Goal: Task Accomplishment & Management: Use online tool/utility

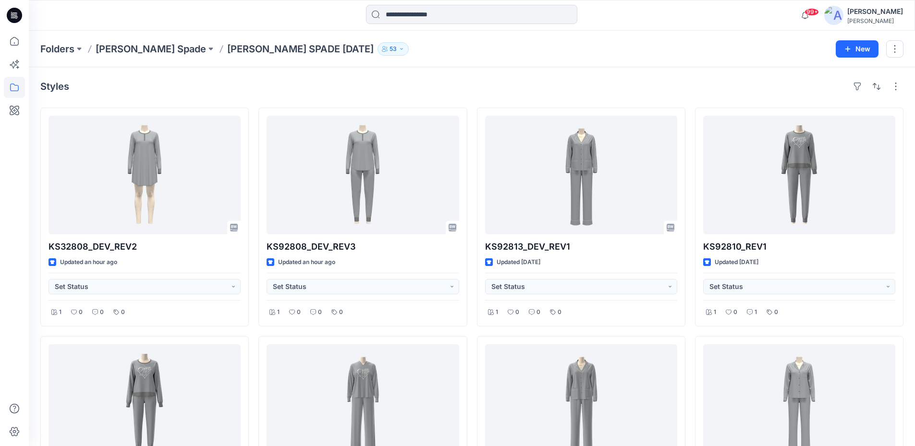
click at [14, 16] on icon at bounding box center [16, 15] width 4 height 0
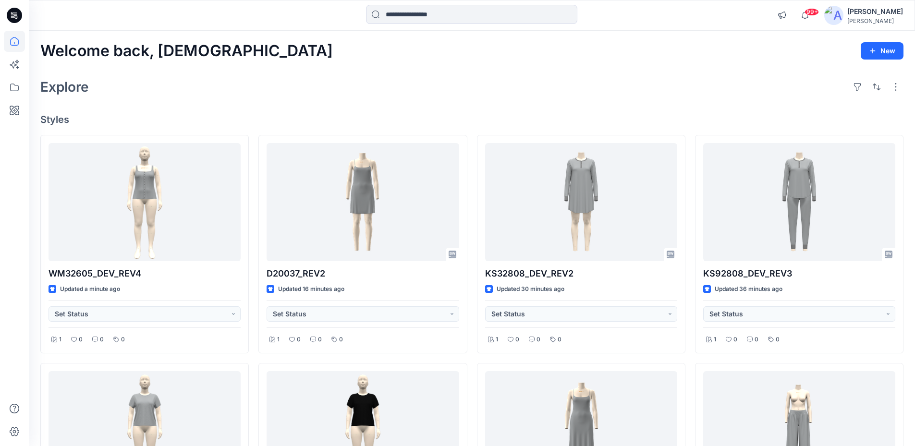
click at [212, 94] on div "Explore" at bounding box center [471, 86] width 863 height 23
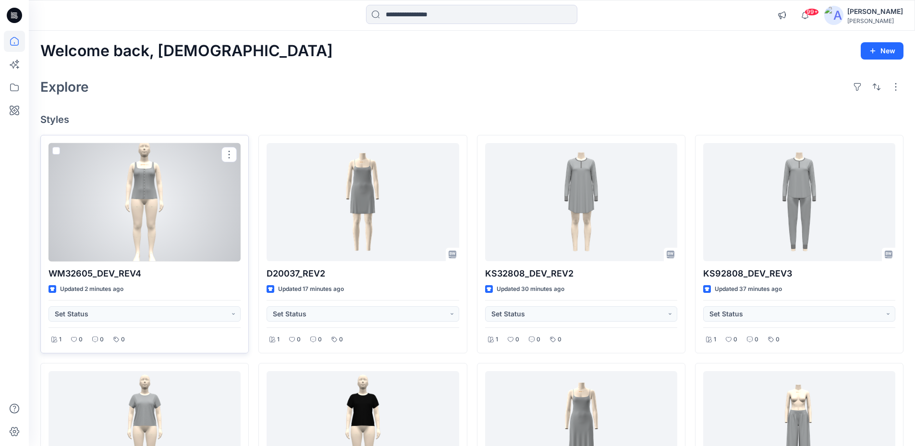
click at [144, 183] on div at bounding box center [145, 202] width 192 height 119
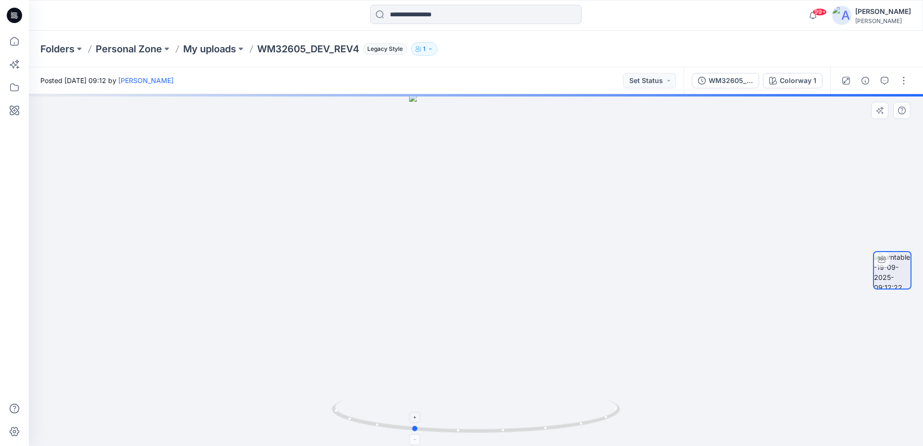
drag, startPoint x: 547, startPoint y: 430, endPoint x: 514, endPoint y: 428, distance: 33.2
click at [514, 428] on icon at bounding box center [477, 418] width 291 height 36
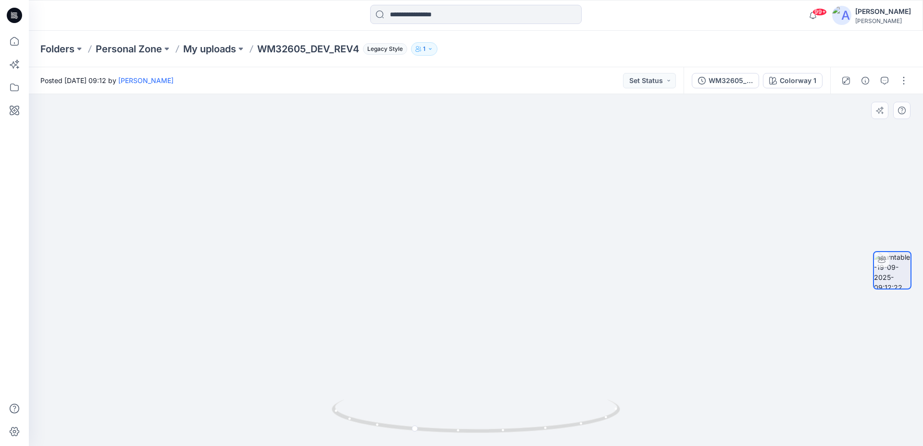
drag, startPoint x: 482, startPoint y: 181, endPoint x: 464, endPoint y: 359, distance: 179.3
click at [464, 359] on img at bounding box center [475, 213] width 355 height 467
drag, startPoint x: 551, startPoint y: 428, endPoint x: 504, endPoint y: 427, distance: 47.6
click at [504, 427] on icon at bounding box center [477, 418] width 291 height 36
click at [13, 11] on icon at bounding box center [14, 15] width 15 height 15
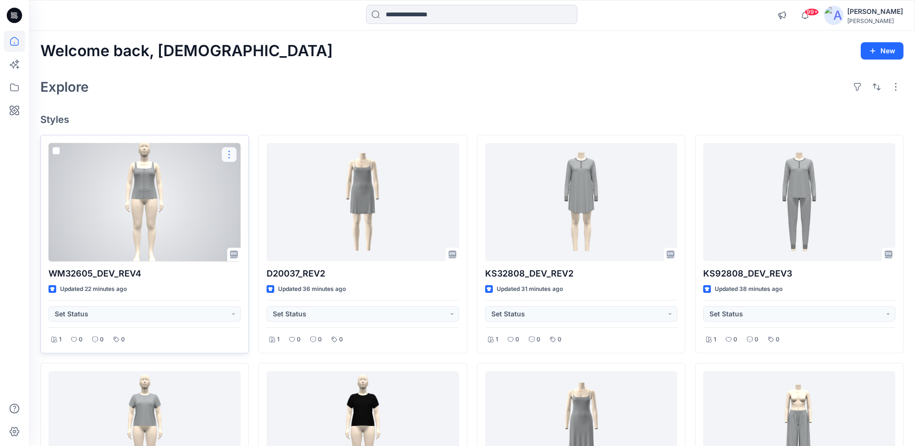
click at [230, 154] on button "button" at bounding box center [229, 154] width 15 height 15
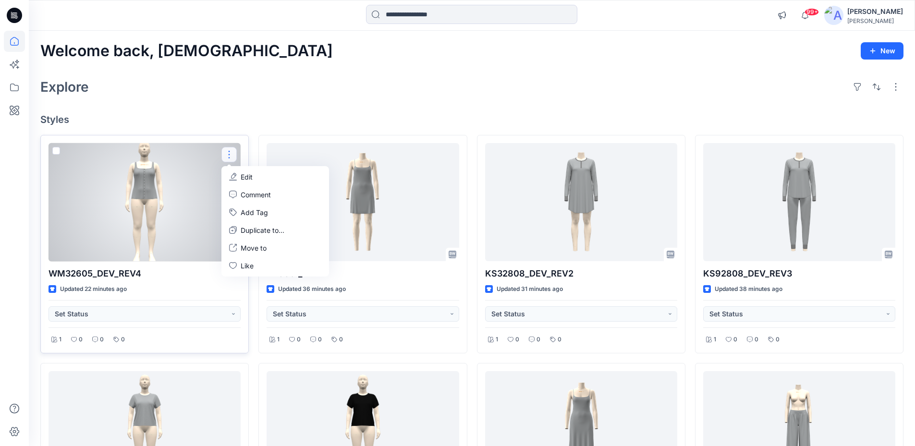
click at [233, 175] on icon "button" at bounding box center [233, 176] width 5 height 6
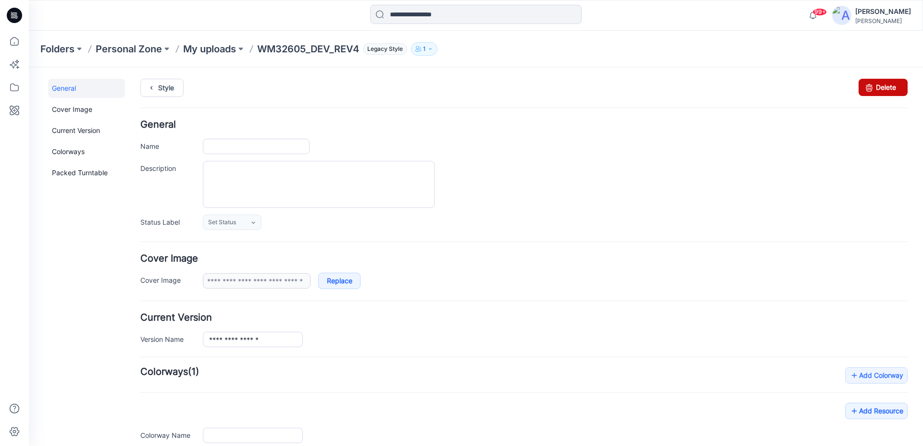
click at [870, 88] on link "Delete" at bounding box center [882, 87] width 49 height 17
type input "**********"
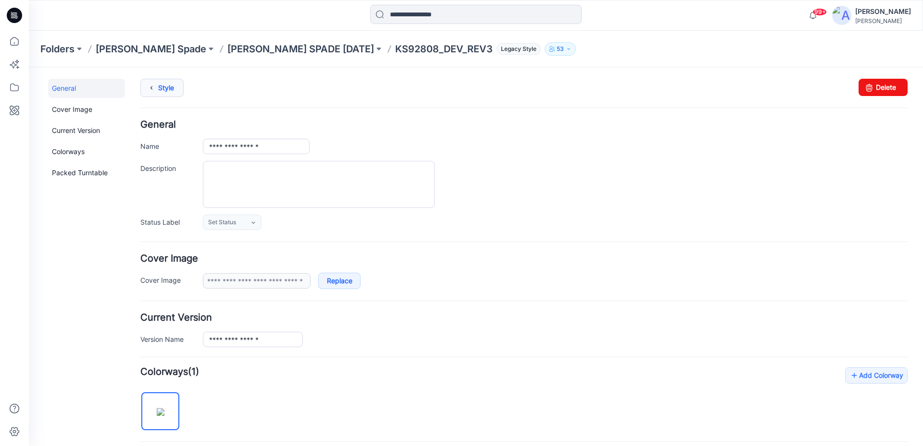
click at [164, 95] on link "Style" at bounding box center [161, 88] width 43 height 18
click at [175, 88] on link "Style" at bounding box center [161, 88] width 43 height 18
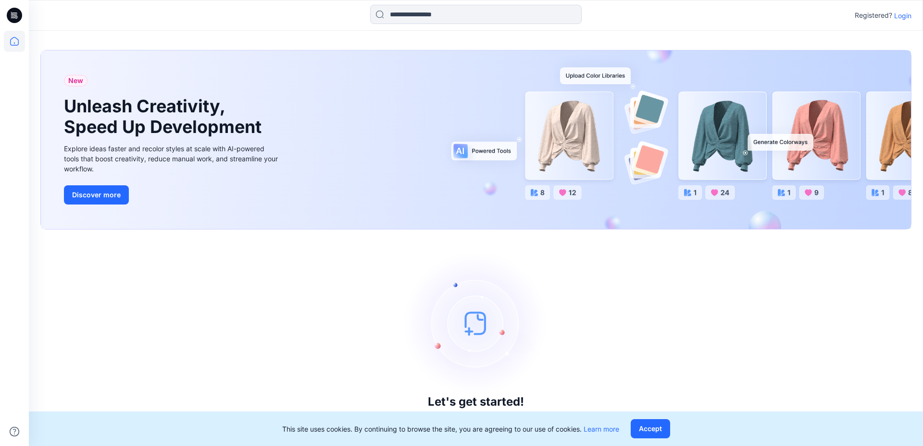
click at [905, 21] on div "Registered? Login" at bounding box center [882, 16] width 57 height 12
click at [902, 14] on p "Login" at bounding box center [902, 16] width 17 height 10
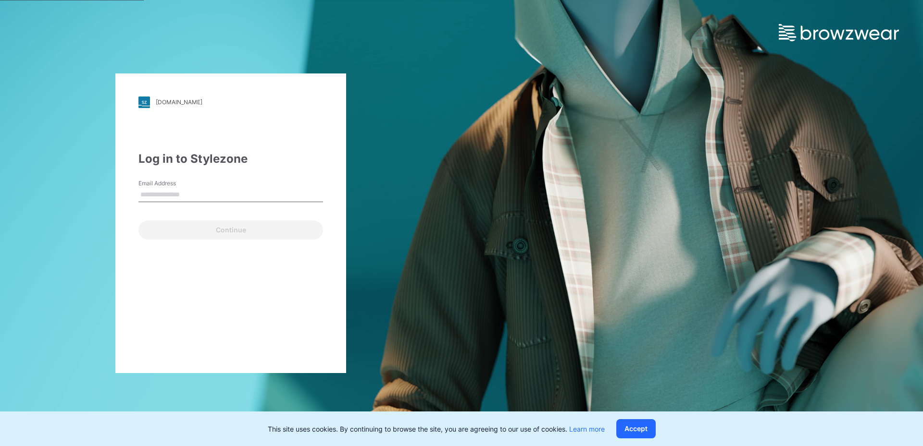
type input "**********"
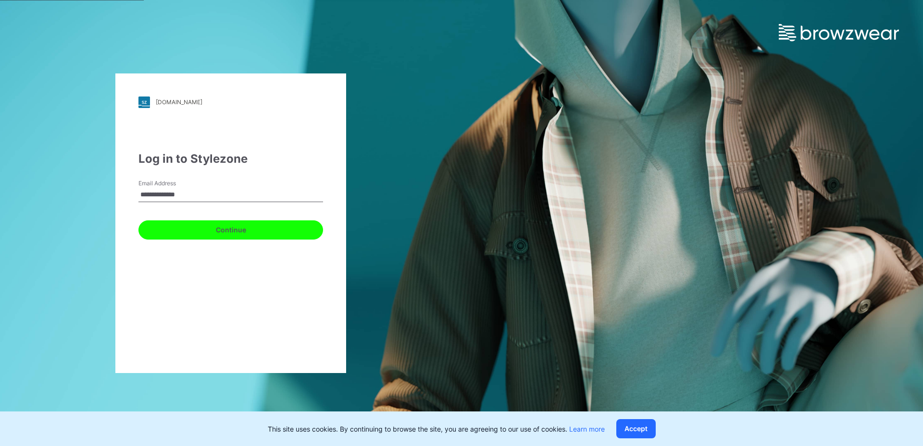
click at [198, 228] on button "Continue" at bounding box center [230, 230] width 185 height 19
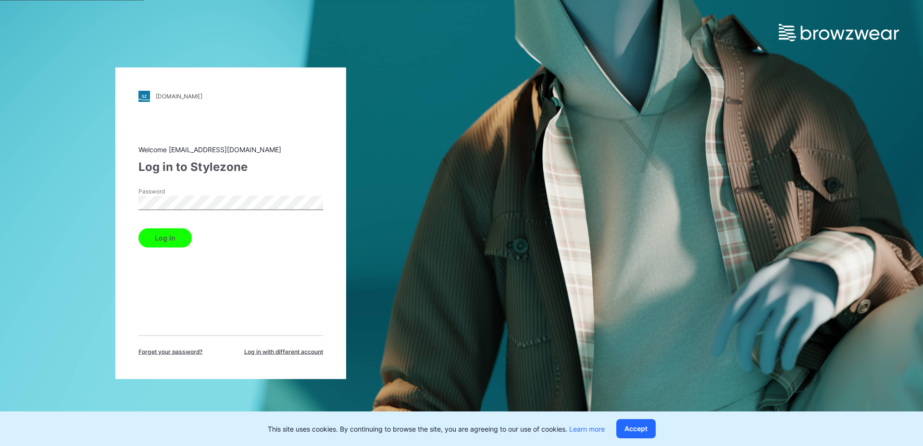
click at [153, 235] on button "Log in" at bounding box center [164, 237] width 53 height 19
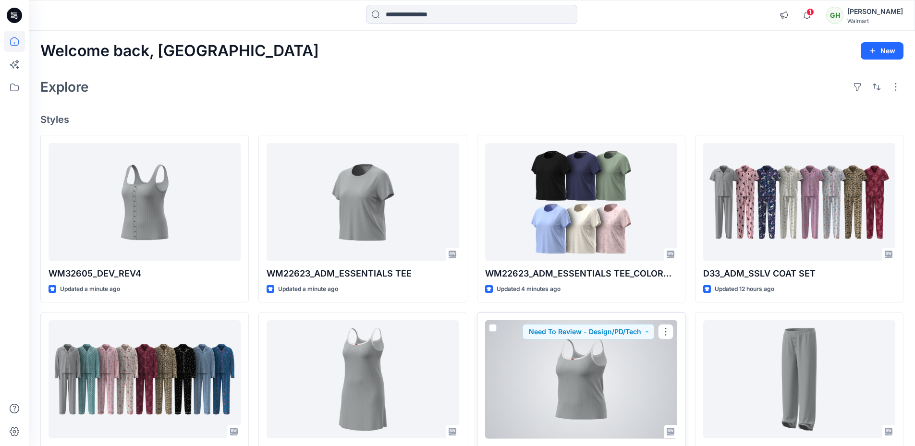
click at [587, 370] on div at bounding box center [581, 380] width 192 height 119
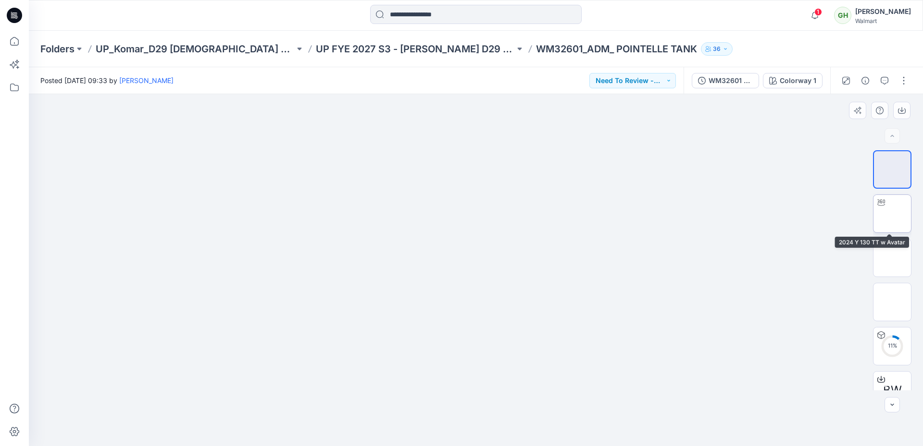
click at [892, 214] on img at bounding box center [892, 214] width 0 height 0
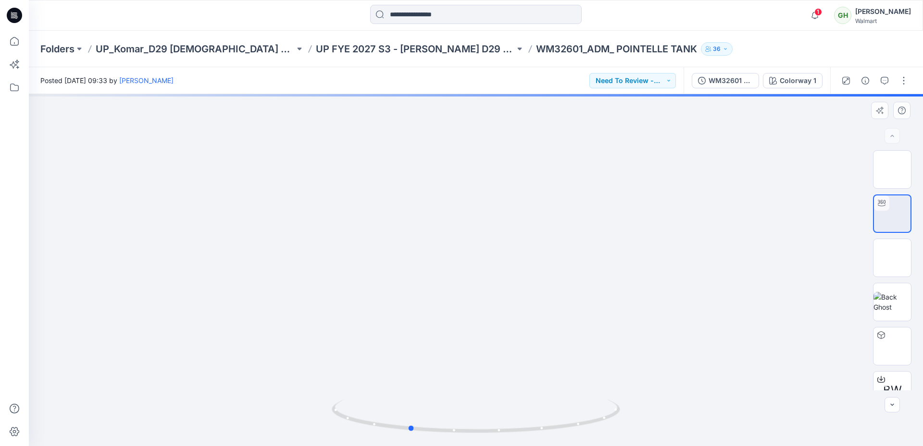
drag, startPoint x: 560, startPoint y: 433, endPoint x: 493, endPoint y: 441, distance: 67.2
click at [493, 441] on div at bounding box center [476, 422] width 288 height 48
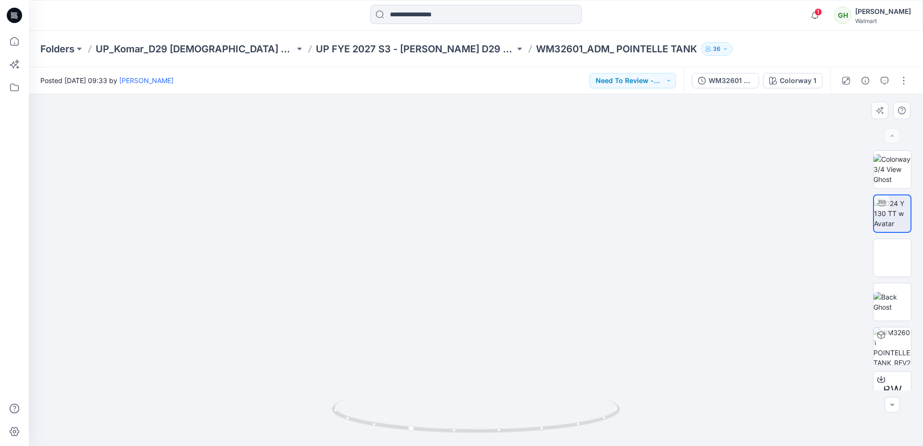
drag, startPoint x: 496, startPoint y: 304, endPoint x: 499, endPoint y: 234, distance: 70.2
click at [499, 234] on img at bounding box center [479, 37] width 1144 height 818
drag, startPoint x: 485, startPoint y: 432, endPoint x: 520, endPoint y: 413, distance: 40.0
click at [545, 432] on icon at bounding box center [477, 418] width 291 height 36
click at [12, 14] on icon at bounding box center [14, 15] width 15 height 31
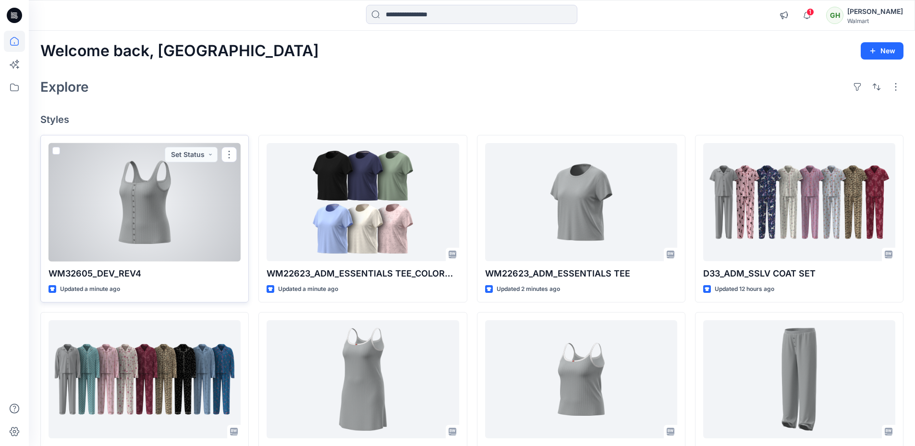
click at [131, 181] on div at bounding box center [145, 202] width 192 height 119
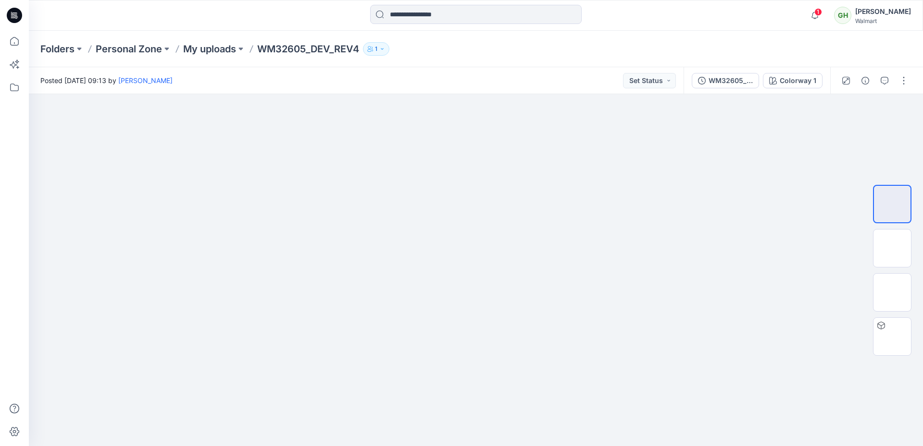
click at [14, 12] on icon at bounding box center [14, 15] width 15 height 15
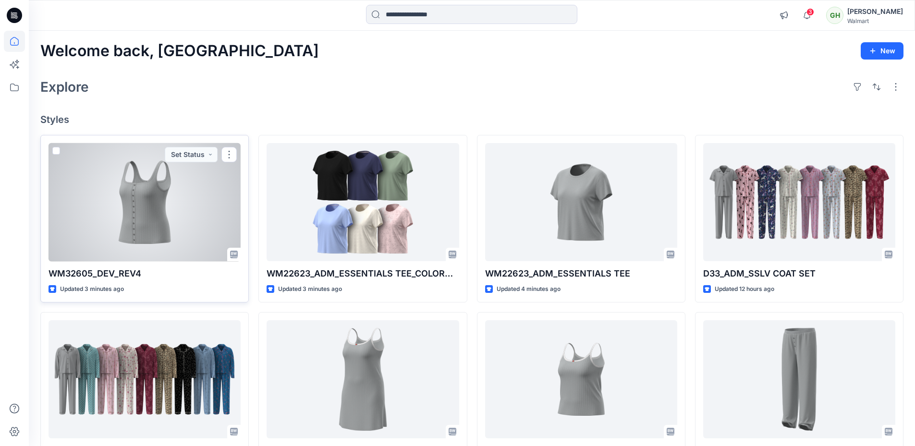
click at [176, 202] on div at bounding box center [145, 202] width 192 height 119
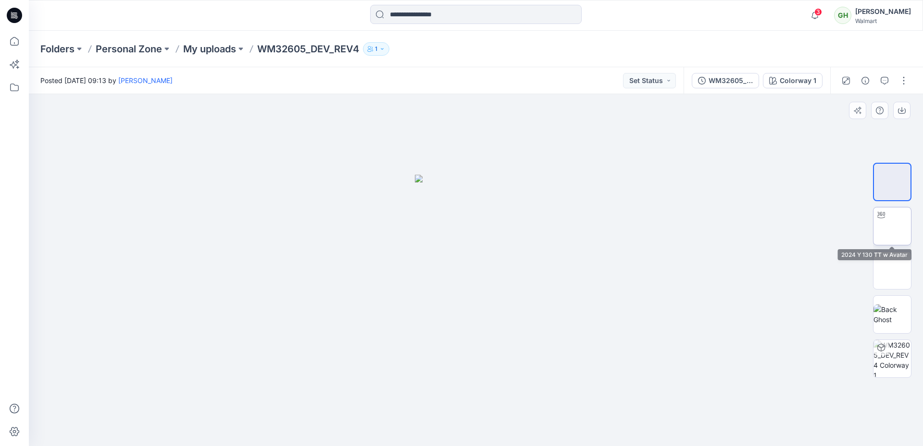
click at [892, 226] on img at bounding box center [892, 226] width 0 height 0
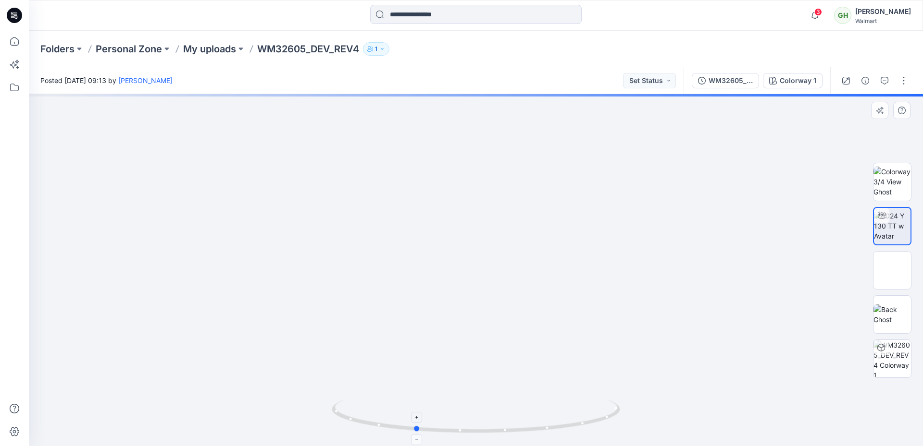
drag, startPoint x: 540, startPoint y: 433, endPoint x: 479, endPoint y: 433, distance: 61.0
click at [479, 433] on icon at bounding box center [477, 418] width 291 height 36
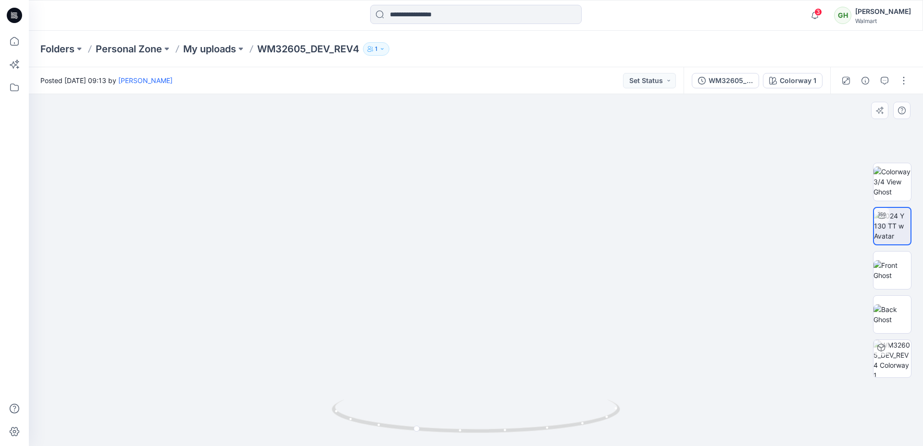
drag, startPoint x: 481, startPoint y: 360, endPoint x: 480, endPoint y: 181, distance: 178.8
click at [901, 86] on button "button" at bounding box center [903, 80] width 15 height 15
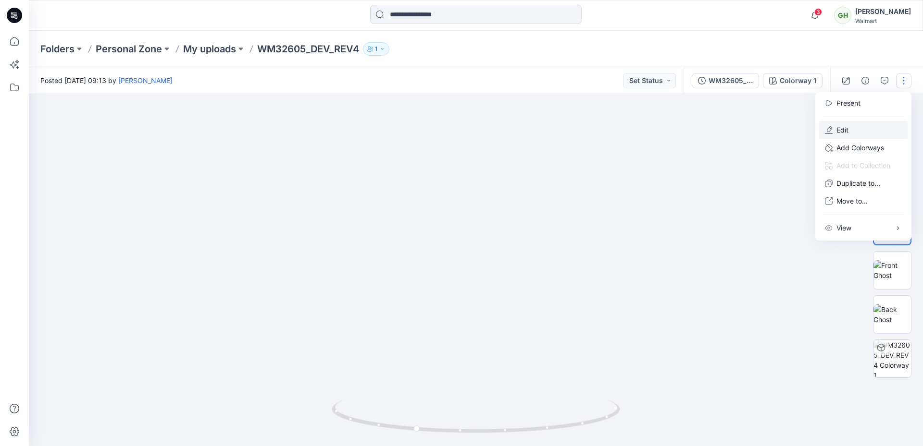
click at [839, 130] on p "Edit" at bounding box center [842, 130] width 12 height 10
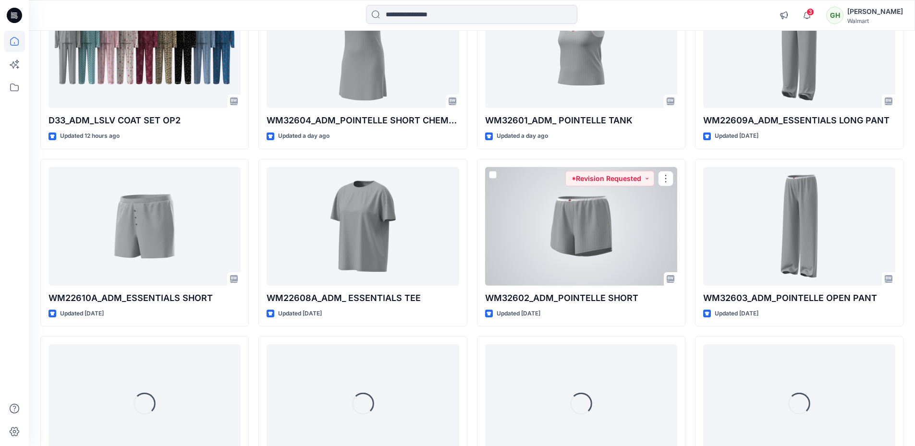
scroll to position [545, 0]
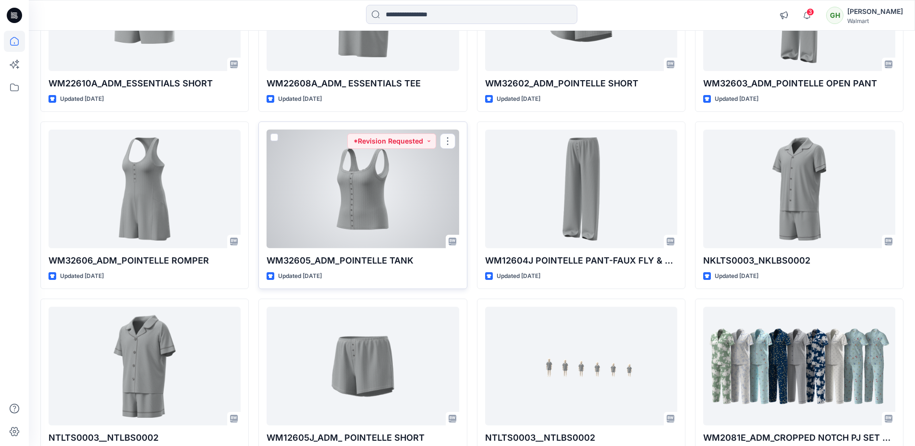
click at [357, 195] on div at bounding box center [363, 189] width 192 height 119
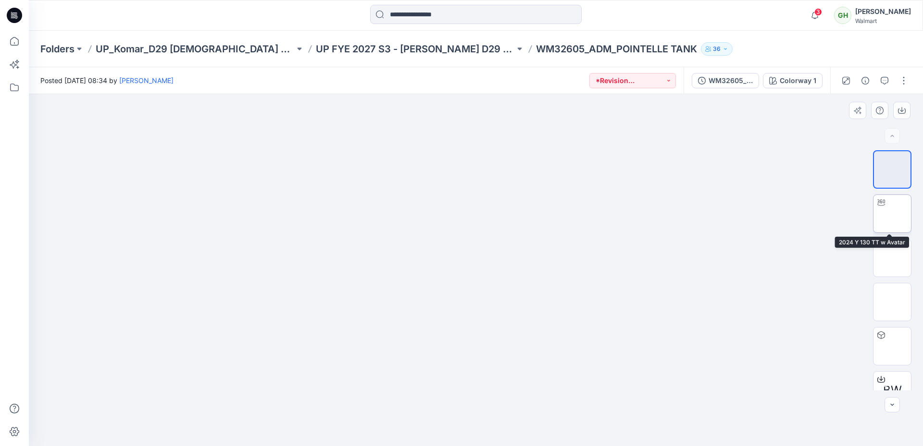
click at [892, 214] on img at bounding box center [892, 214] width 0 height 0
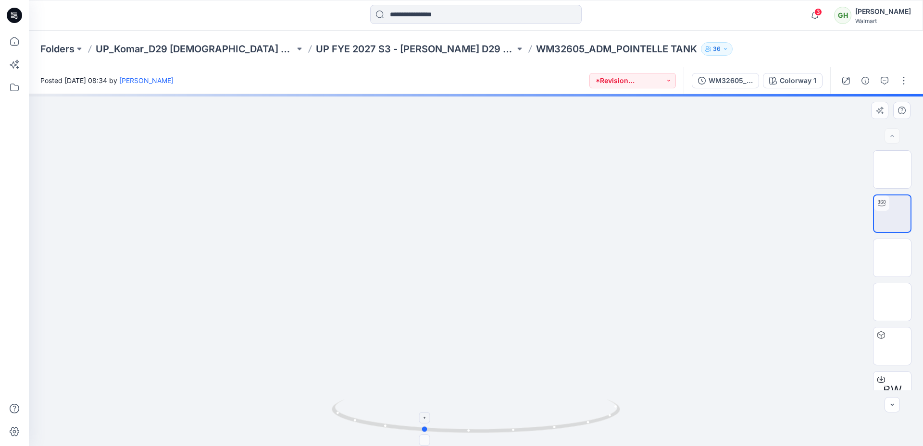
drag, startPoint x: 519, startPoint y: 432, endPoint x: 490, endPoint y: 430, distance: 29.4
click at [490, 430] on icon at bounding box center [477, 418] width 291 height 36
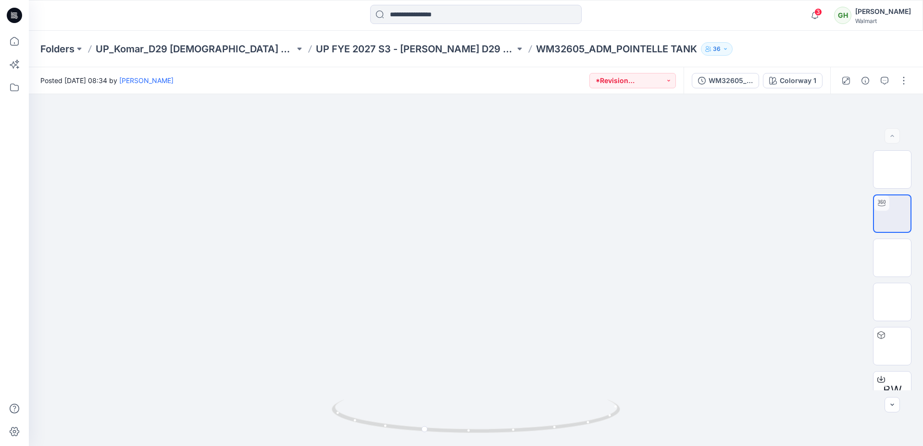
click at [8, 15] on icon at bounding box center [14, 15] width 15 height 15
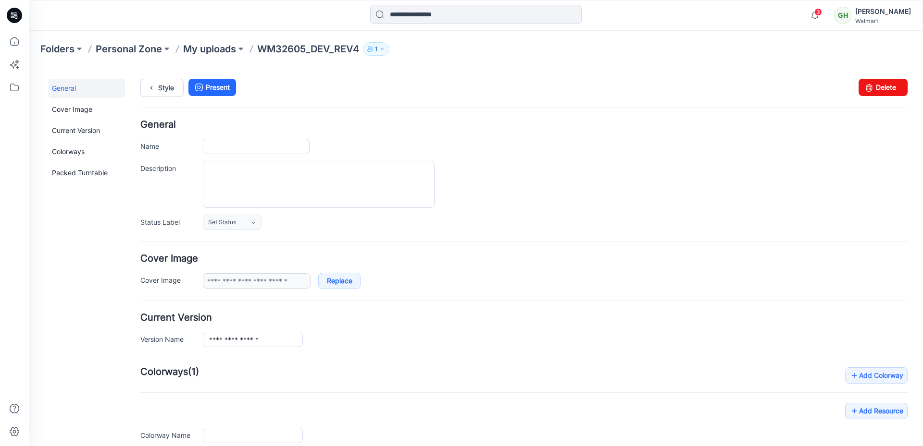
type input "**********"
drag, startPoint x: 875, startPoint y: 93, endPoint x: 529, endPoint y: 100, distance: 346.0
click at [875, 93] on link "Delete" at bounding box center [882, 87] width 49 height 17
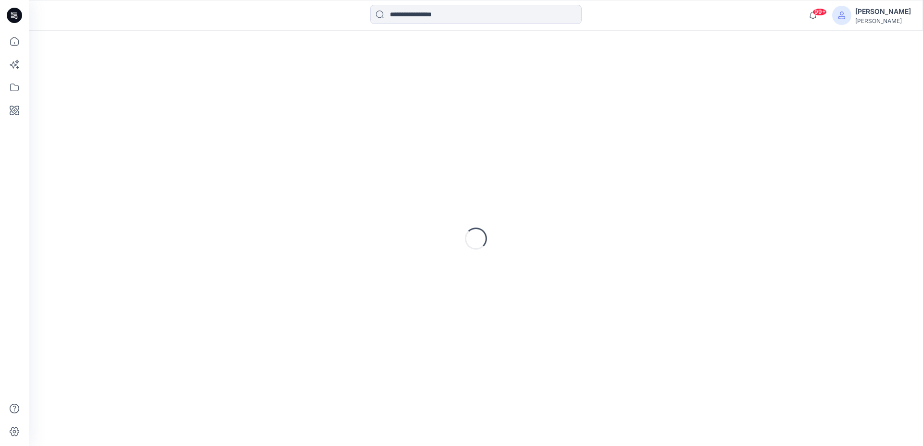
click at [13, 19] on icon at bounding box center [14, 15] width 15 height 15
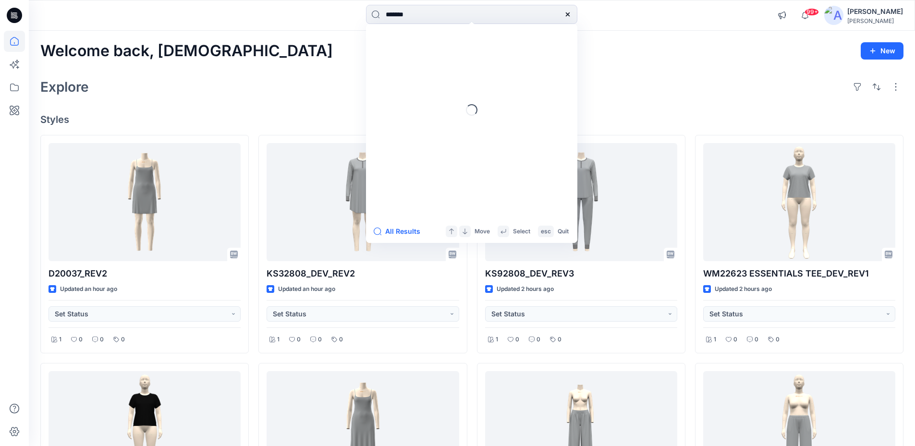
type input "*******"
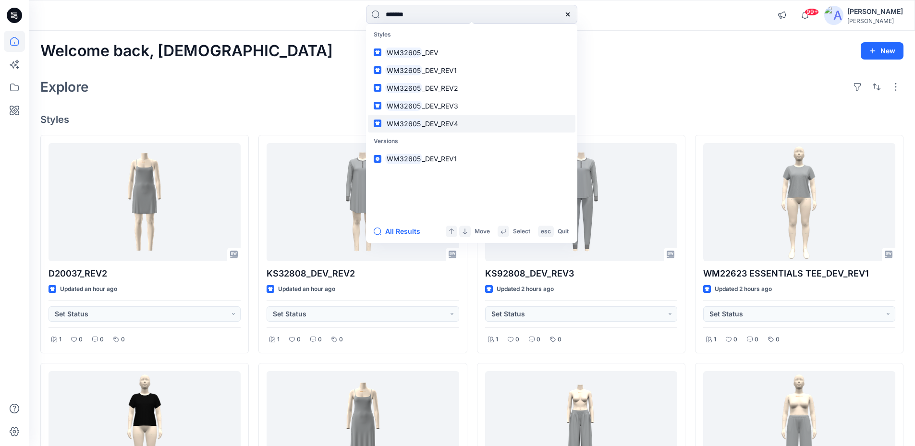
click at [446, 121] on span "_DEV_REV4" at bounding box center [440, 124] width 36 height 8
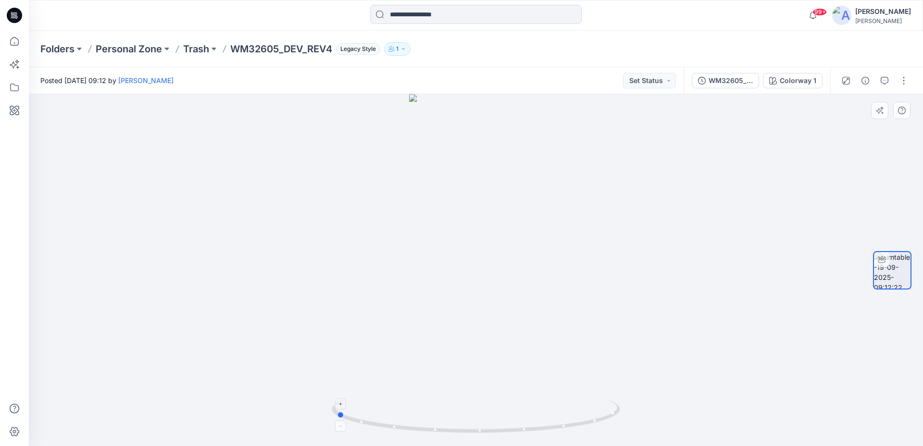
drag, startPoint x: 593, startPoint y: 425, endPoint x: 453, endPoint y: 414, distance: 140.7
click at [453, 417] on icon at bounding box center [477, 418] width 291 height 36
click at [904, 82] on button "button" at bounding box center [903, 80] width 15 height 15
click at [860, 100] on button "Edit" at bounding box center [863, 103] width 88 height 18
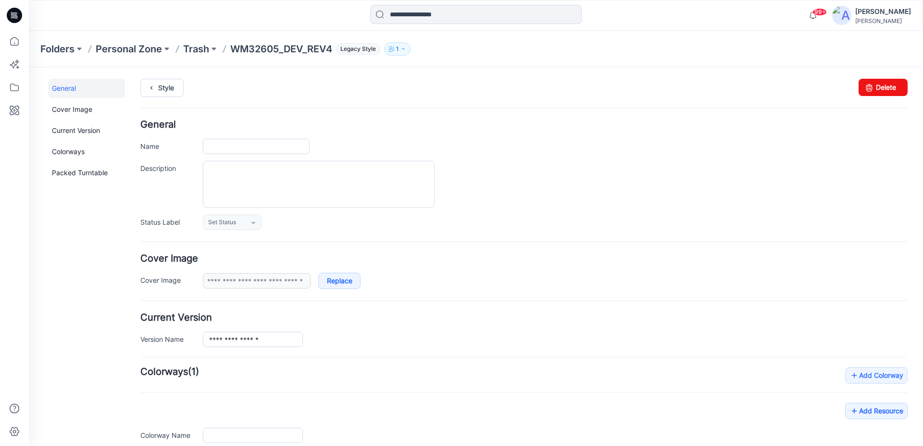
type input "**********"
click at [870, 86] on link "Delete" at bounding box center [882, 87] width 49 height 17
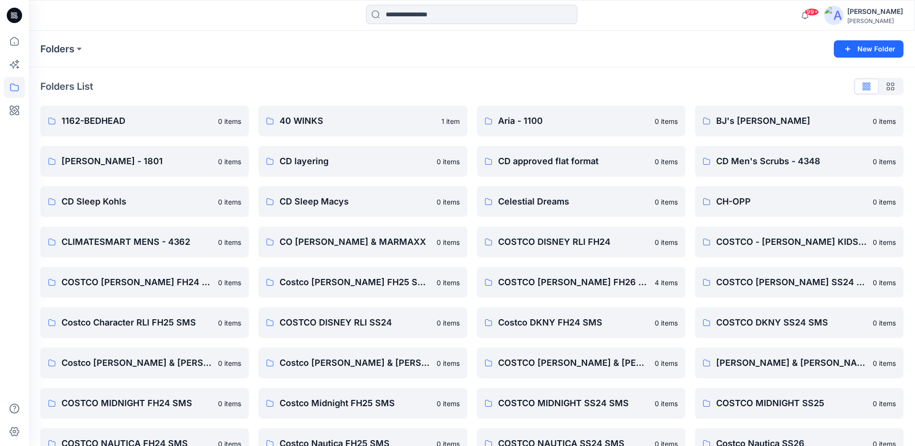
click at [29, 13] on div at bounding box center [14, 15] width 31 height 31
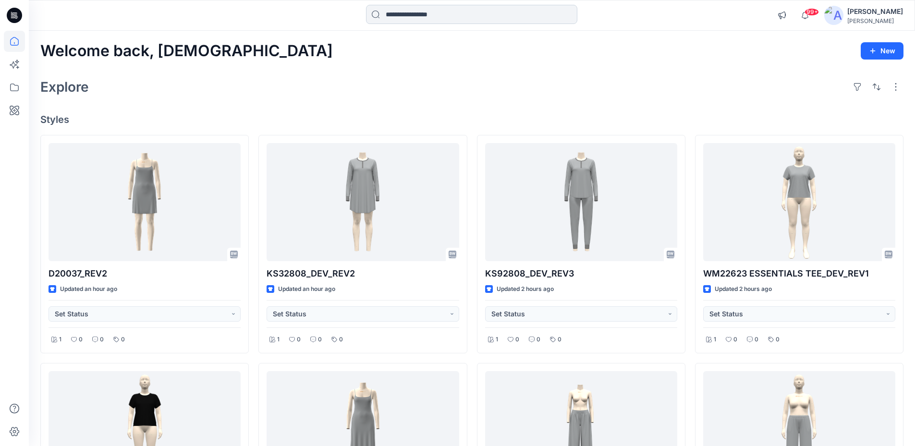
click at [425, 16] on input at bounding box center [471, 14] width 211 height 19
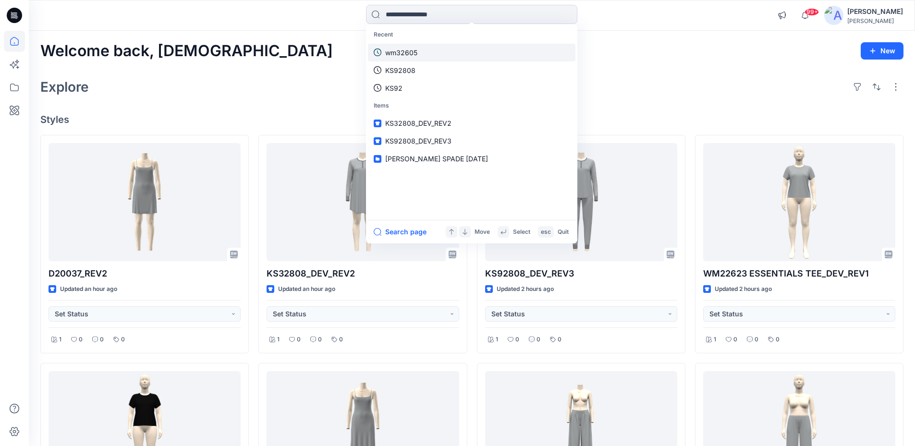
click at [397, 56] on p "wm32605" at bounding box center [401, 53] width 32 height 10
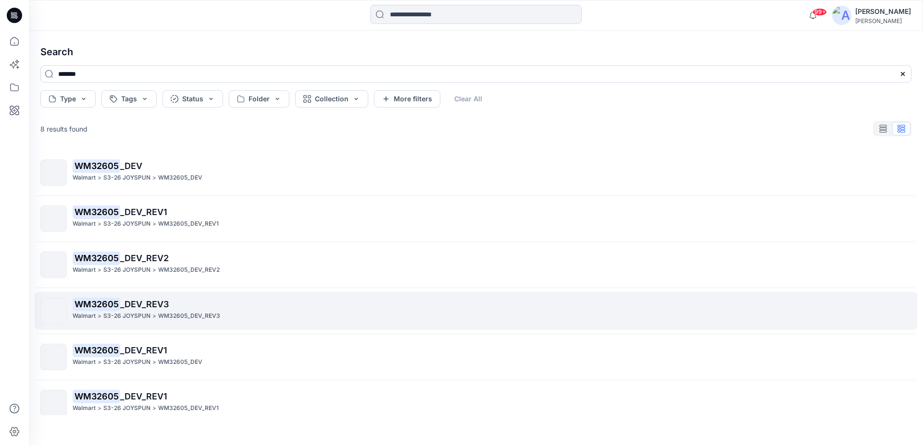
click at [114, 307] on mark "WM32605" at bounding box center [97, 303] width 48 height 13
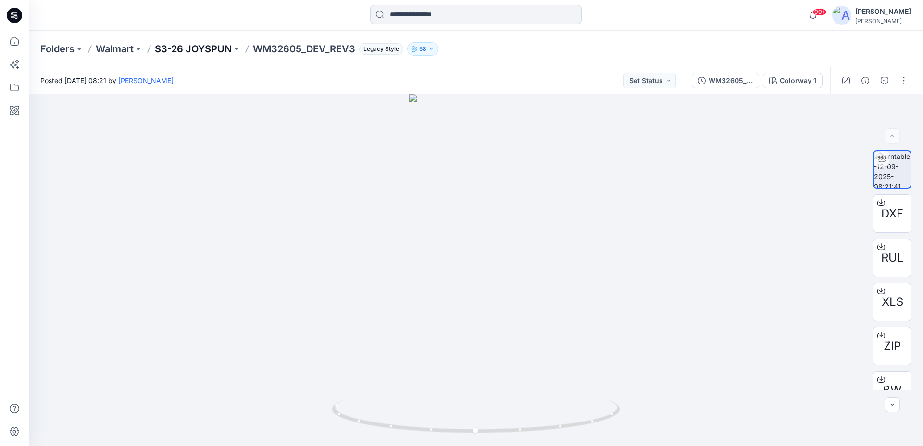
click at [164, 52] on p "S3-26 JOYSPUN" at bounding box center [193, 48] width 77 height 13
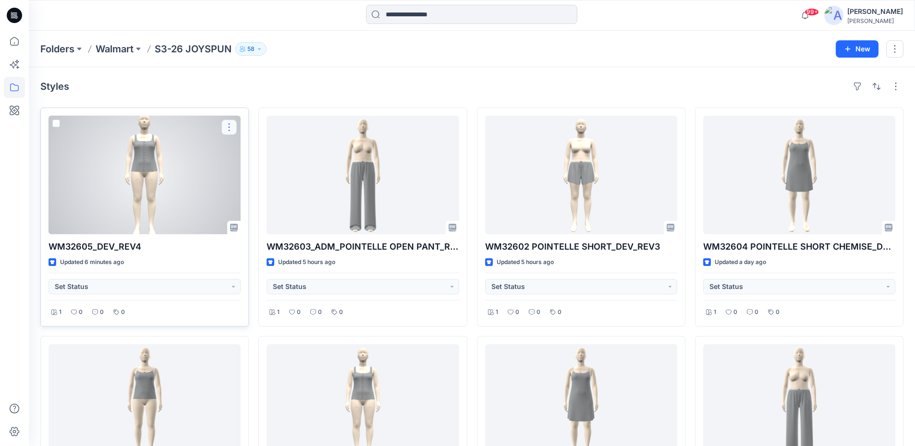
click at [229, 124] on button "button" at bounding box center [229, 127] width 15 height 15
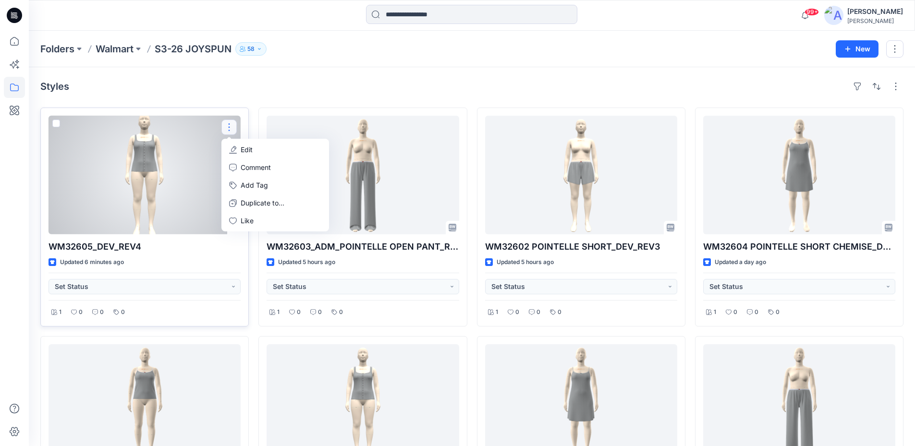
click at [243, 150] on p "Edit" at bounding box center [247, 150] width 12 height 10
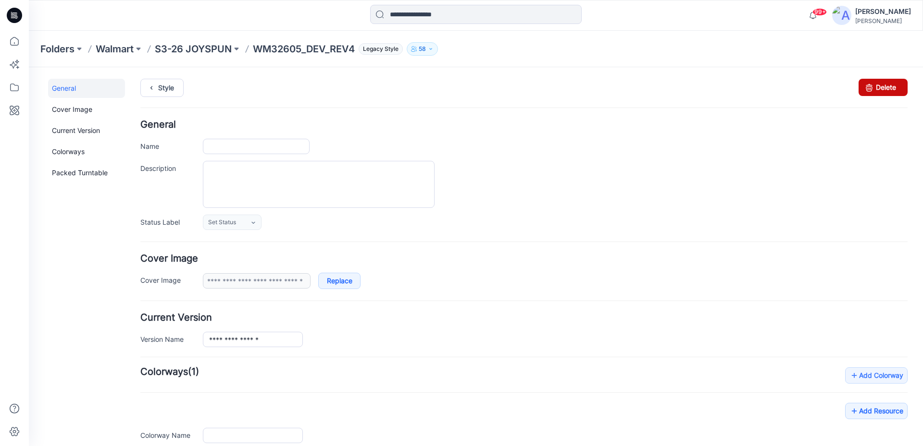
click at [868, 86] on link "Delete" at bounding box center [882, 87] width 49 height 17
type input "**********"
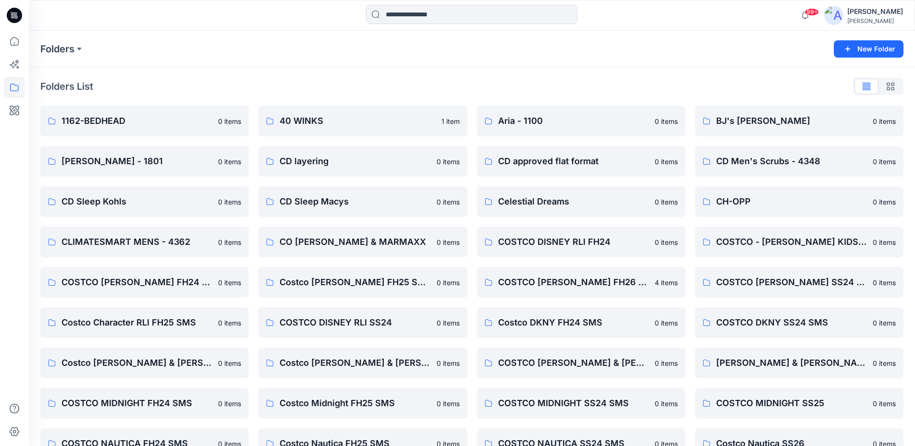
click at [17, 15] on icon at bounding box center [14, 15] width 15 height 15
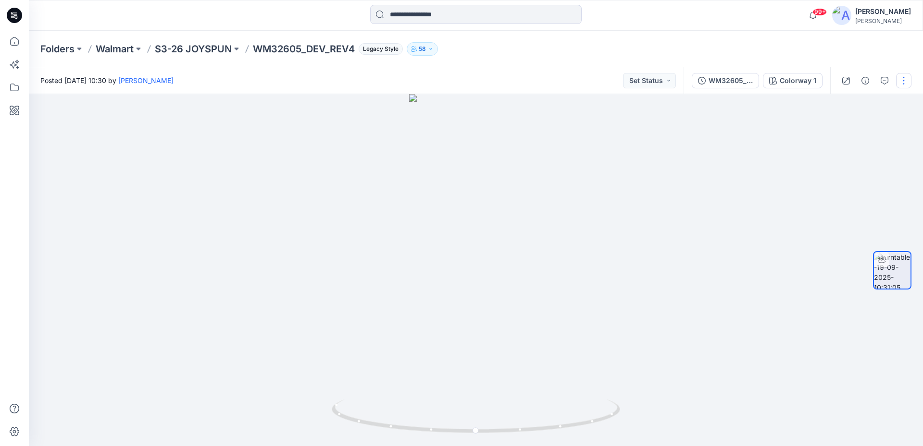
click at [901, 84] on button "button" at bounding box center [903, 80] width 15 height 15
click at [807, 99] on div at bounding box center [476, 270] width 894 height 352
click at [904, 82] on button "button" at bounding box center [903, 80] width 15 height 15
click at [840, 107] on p "Edit" at bounding box center [842, 103] width 12 height 10
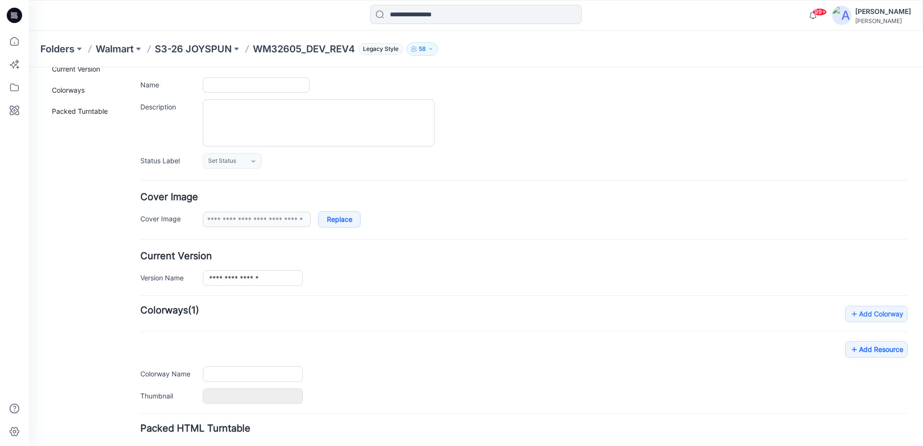
scroll to position [129, 0]
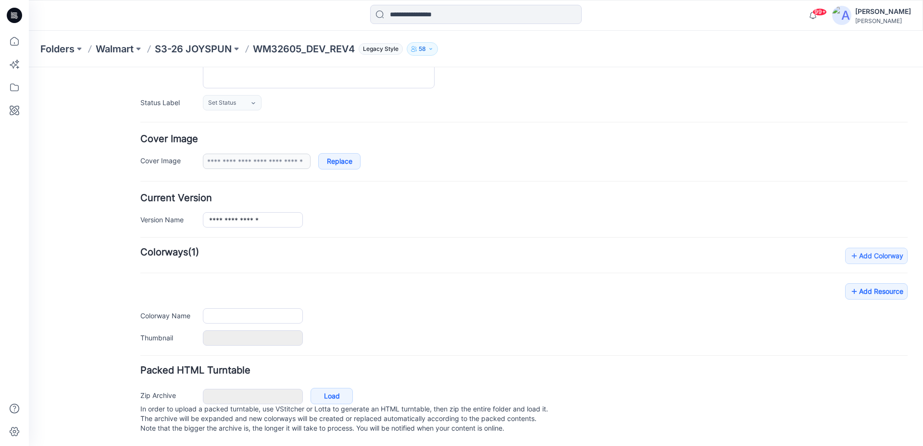
type input "**********"
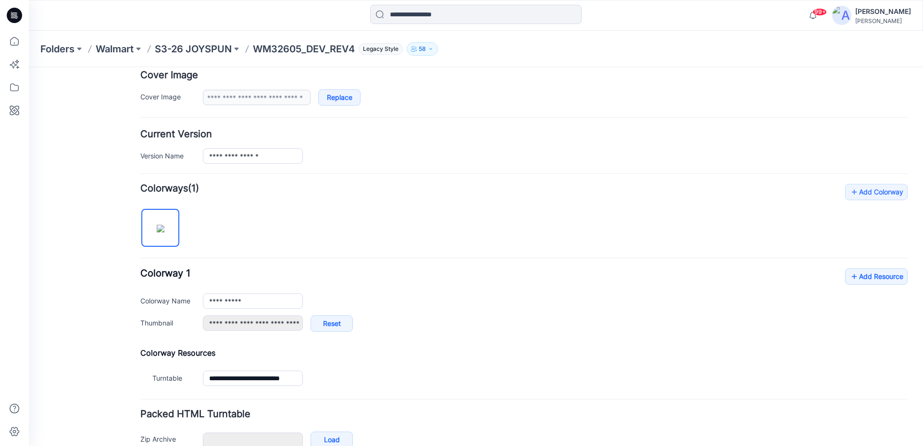
scroll to position [237, 0]
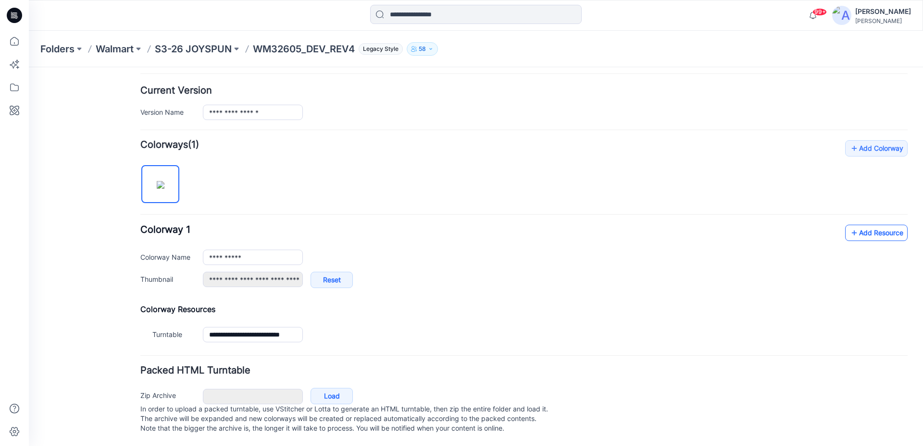
click at [851, 225] on icon at bounding box center [854, 232] width 10 height 15
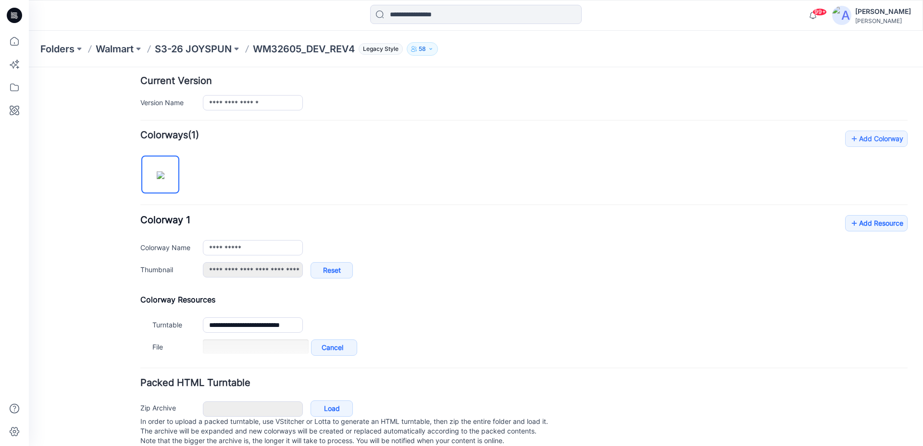
click at [893, 232] on div "**********" at bounding box center [523, 251] width 767 height 73
click at [881, 227] on link "Add Resource" at bounding box center [876, 223] width 62 height 16
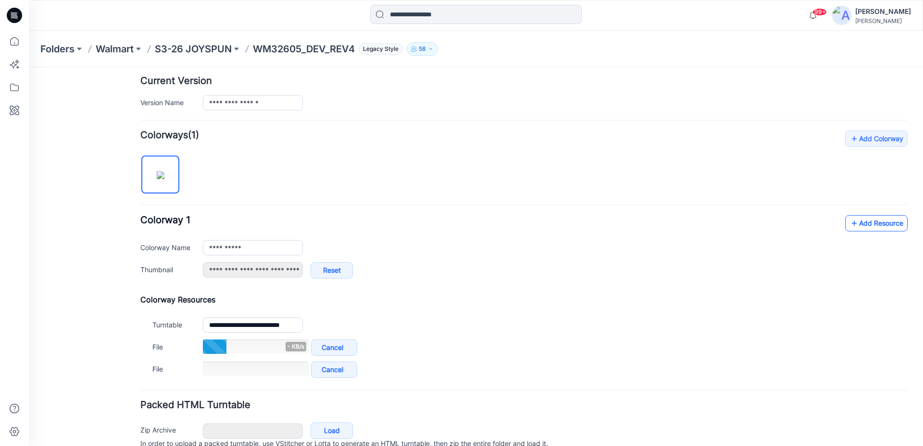
click at [850, 224] on icon at bounding box center [854, 223] width 10 height 15
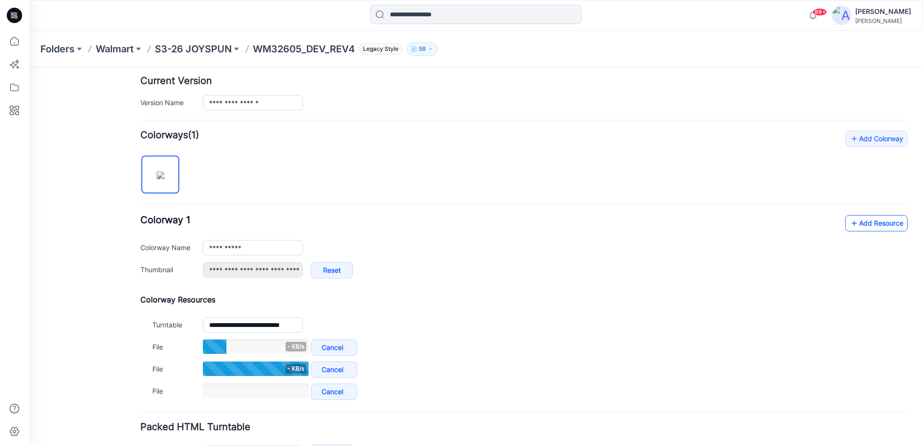
click at [849, 224] on icon at bounding box center [854, 223] width 10 height 15
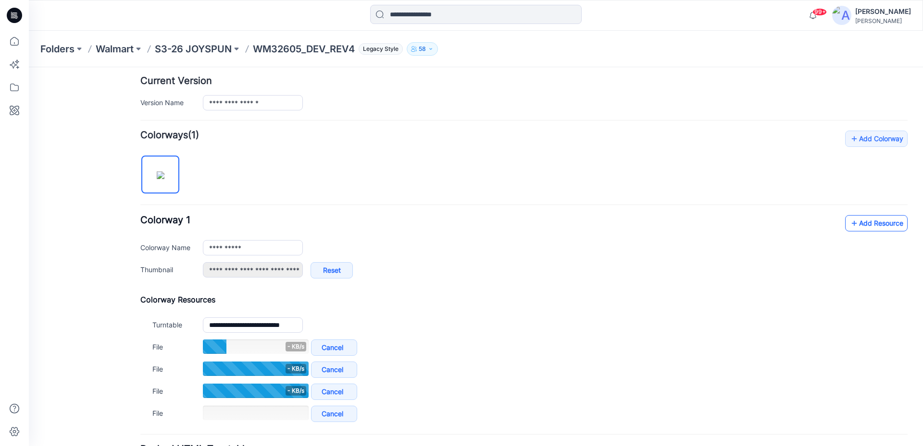
click at [878, 223] on link "Add Resource" at bounding box center [876, 223] width 62 height 16
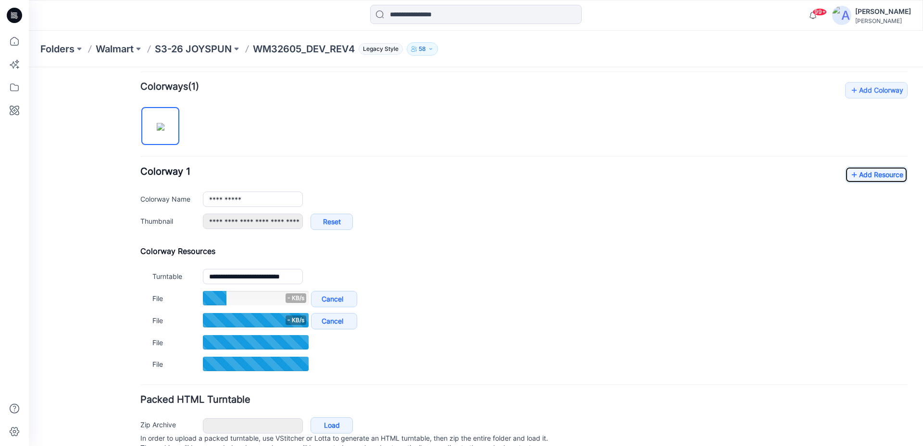
scroll to position [324, 0]
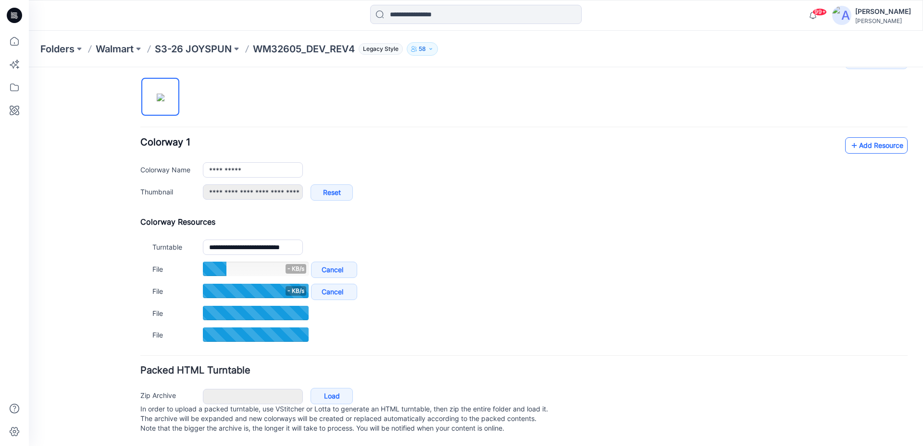
click at [877, 137] on link "Add Resource" at bounding box center [876, 145] width 62 height 16
